Goal: Use online tool/utility

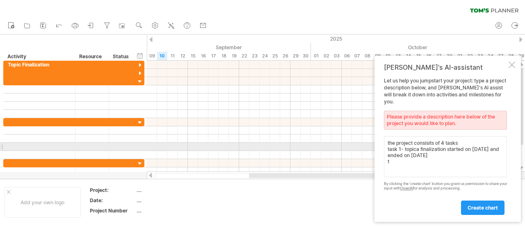
click at [421, 147] on textarea "the project consisits of 4 tasks task 1- topica finalization started on [DATE] …" at bounding box center [445, 156] width 123 height 41
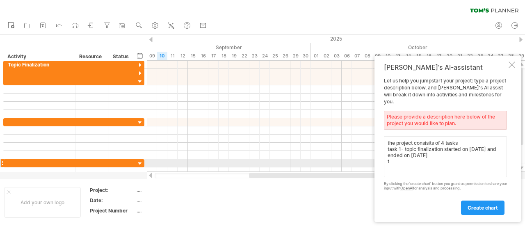
click at [410, 160] on textarea "the project consisits of 4 tasks task 1- topic finalization started on [DATE] a…" at bounding box center [445, 156] width 123 height 41
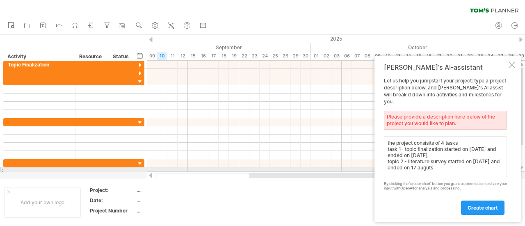
click at [443, 168] on textarea "the project consisits of 4 tasks task 1- topic finalization started on [DATE] a…" at bounding box center [445, 156] width 123 height 41
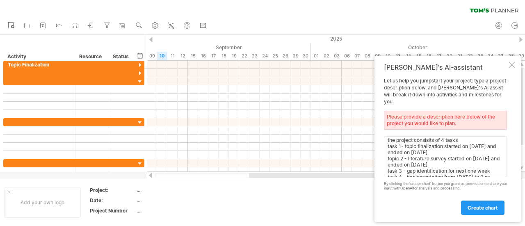
scroll to position [9, 0]
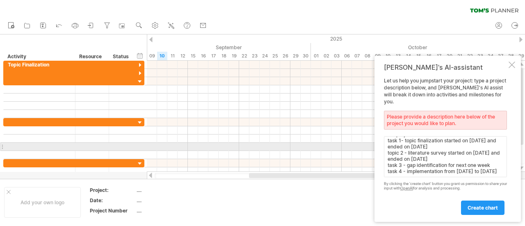
click at [398, 150] on textarea "the project consisits of 4 tasks task 1- topic finalization started on [DATE] a…" at bounding box center [445, 156] width 123 height 41
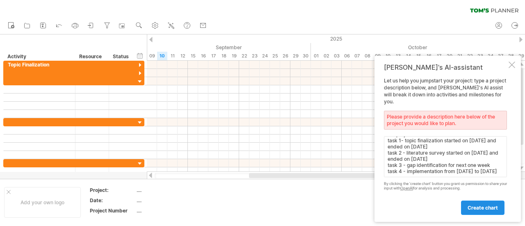
type textarea "the project consisits of 4 tasks task 1- topic finalization started on [DATE] a…"
click at [479, 211] on link "create chart" at bounding box center [482, 207] width 43 height 14
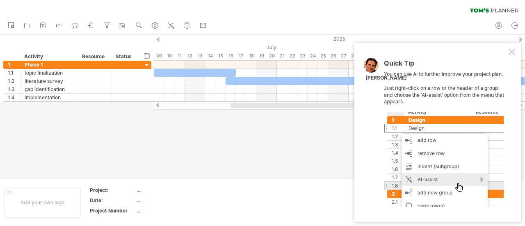
click at [513, 52] on div at bounding box center [511, 51] width 7 height 7
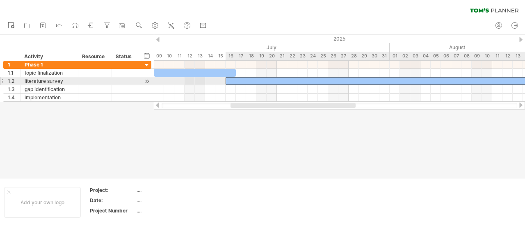
click at [319, 81] on div at bounding box center [394, 81] width 338 height 8
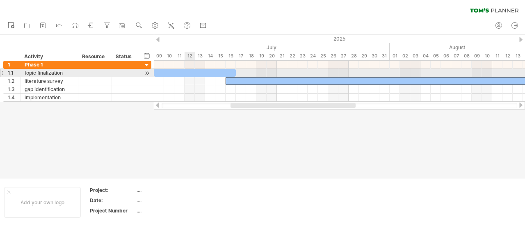
click at [190, 72] on div at bounding box center [195, 73] width 82 height 8
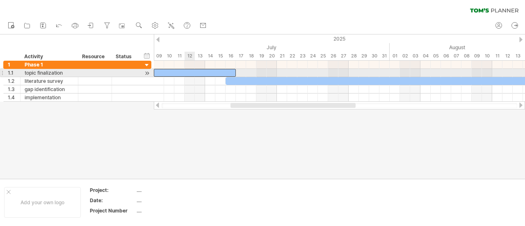
click at [190, 72] on div at bounding box center [195, 73] width 82 height 8
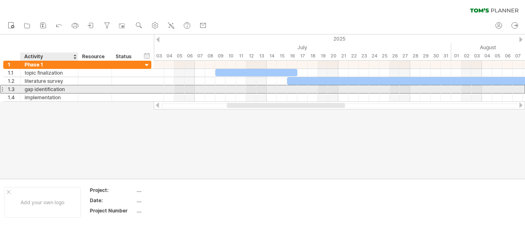
click at [57, 88] on div "gap identification" at bounding box center [49, 89] width 49 height 8
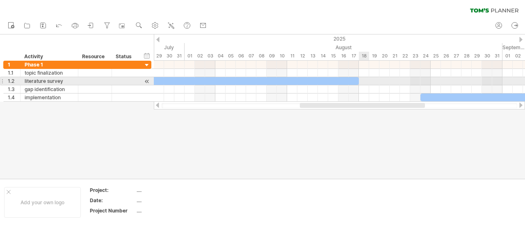
click at [361, 85] on div at bounding box center [339, 89] width 371 height 8
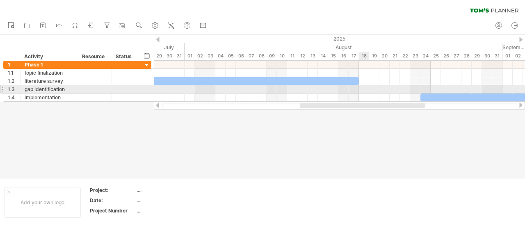
click at [361, 85] on div at bounding box center [339, 89] width 371 height 8
click at [361, 89] on div at bounding box center [339, 89] width 371 height 8
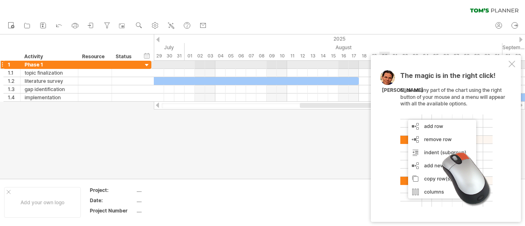
click at [512, 63] on div at bounding box center [511, 64] width 7 height 7
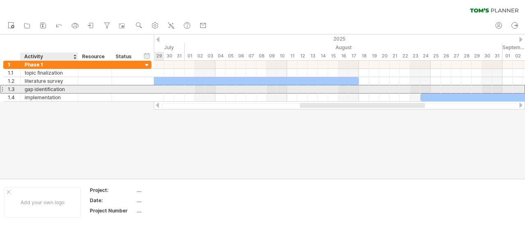
drag, startPoint x: 64, startPoint y: 87, endPoint x: 59, endPoint y: 86, distance: 5.2
click at [59, 86] on div "gap identification" at bounding box center [49, 89] width 49 height 8
click at [59, 86] on input "**********" at bounding box center [49, 89] width 49 height 8
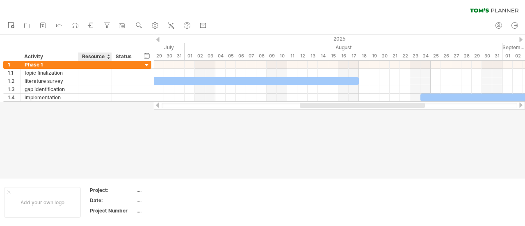
click at [93, 128] on div at bounding box center [262, 106] width 525 height 144
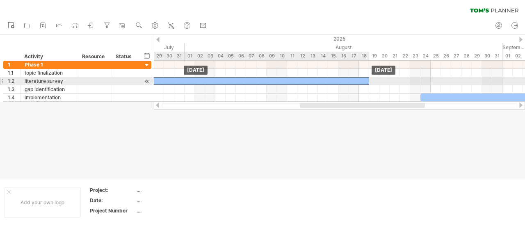
drag, startPoint x: 267, startPoint y: 78, endPoint x: 275, endPoint y: 78, distance: 8.6
click at [275, 78] on div at bounding box center [200, 81] width 338 height 8
